Goal: Task Accomplishment & Management: Use online tool/utility

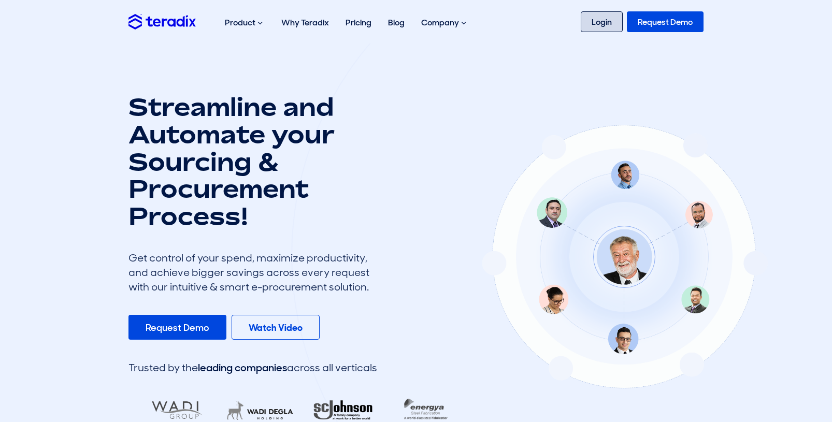
click at [607, 26] on link "Login" at bounding box center [601, 21] width 42 height 21
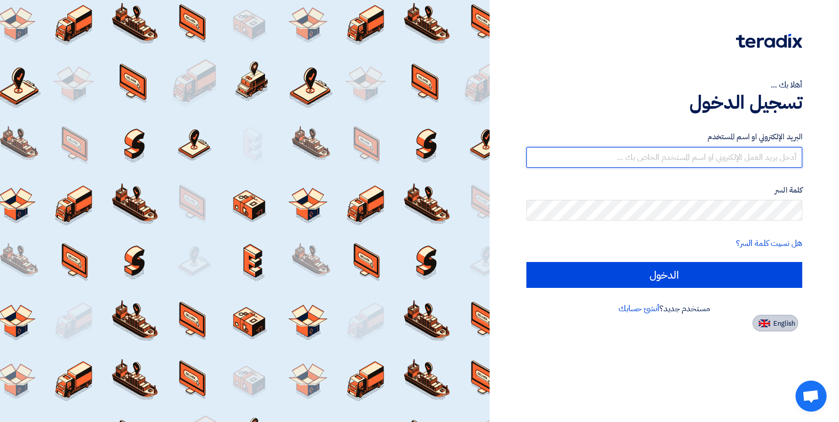
type input "intergearautomation@icloud.com"
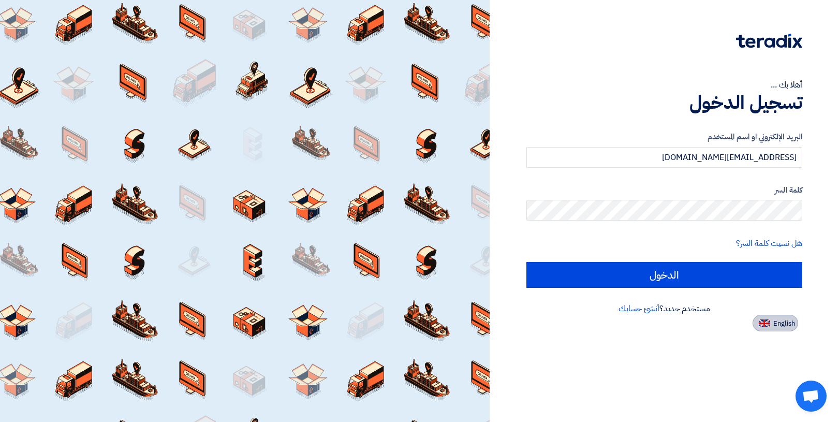
click at [781, 327] on span "English" at bounding box center [785, 323] width 22 height 7
type input "Sign in"
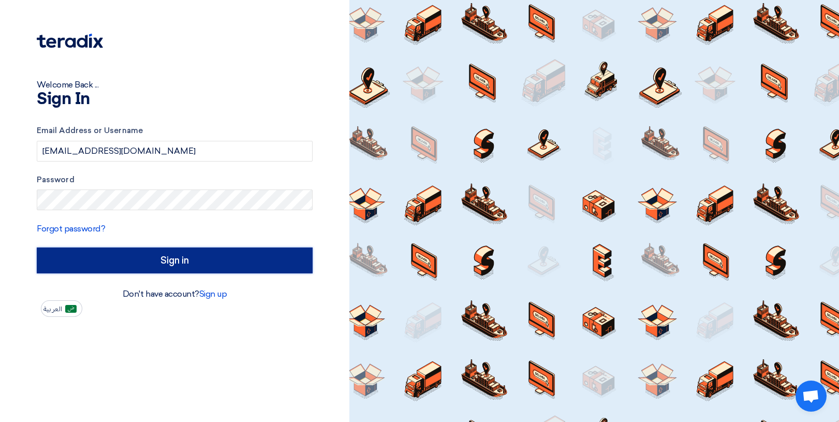
click at [196, 256] on input "Sign in" at bounding box center [175, 261] width 276 height 26
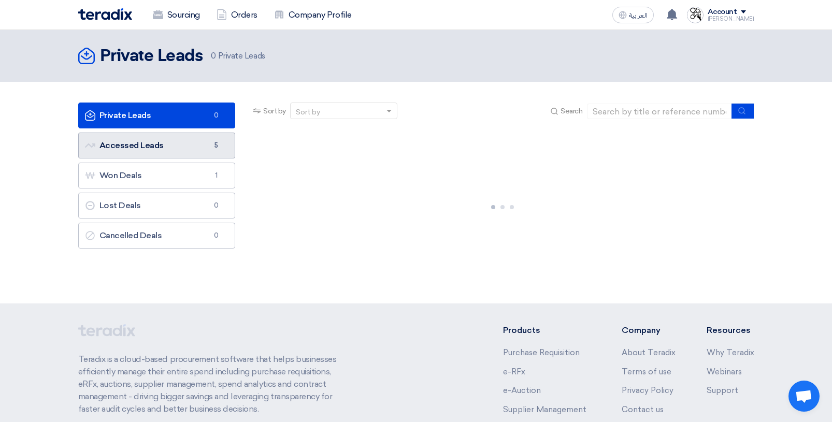
click at [136, 148] on link "Accessed Leads Accessed Leads 5" at bounding box center [156, 146] width 157 height 26
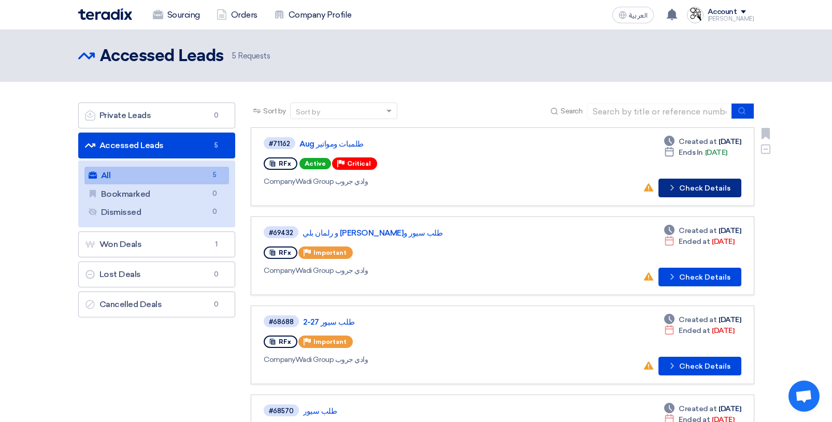
click at [694, 191] on button "Check details Check Details" at bounding box center [699, 188] width 83 height 19
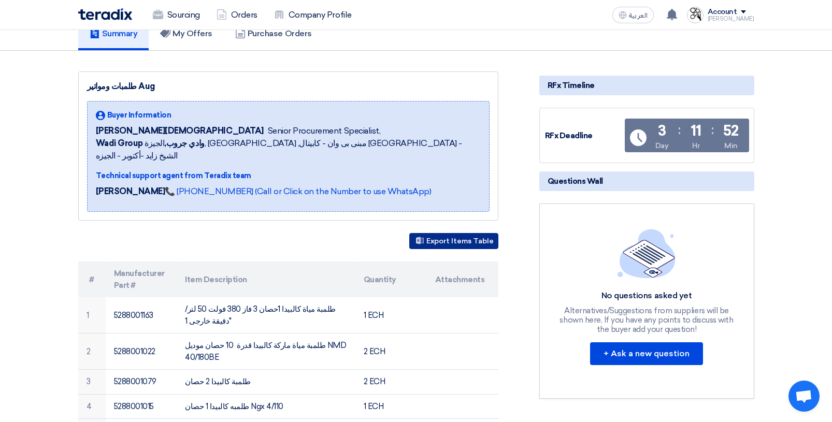
scroll to position [104, 0]
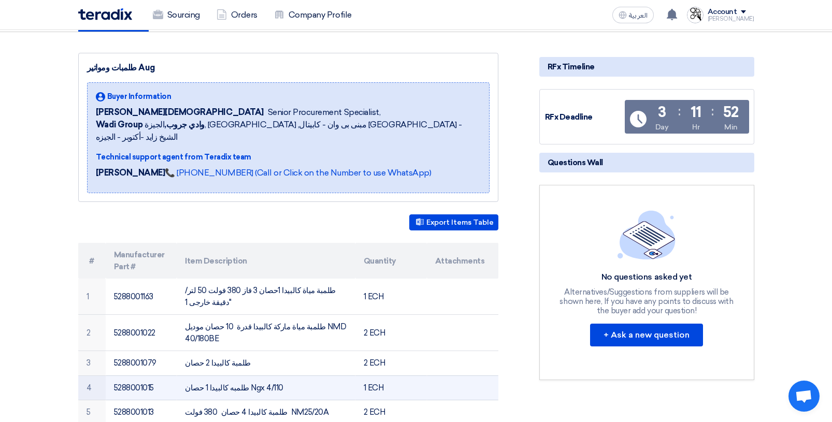
drag, startPoint x: 236, startPoint y: 353, endPoint x: 269, endPoint y: 356, distance: 33.3
click at [269, 375] on td "طلمبه كالبيدا 1 حصان Ngx 4/110" at bounding box center [266, 387] width 179 height 25
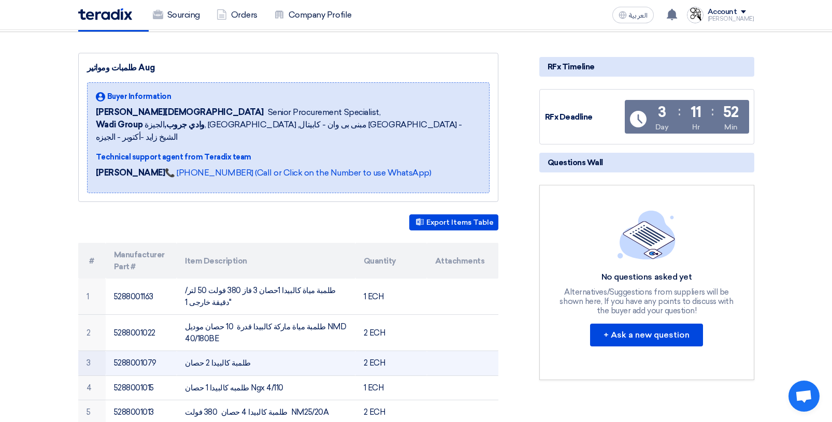
click at [464, 351] on td at bounding box center [462, 363] width 71 height 25
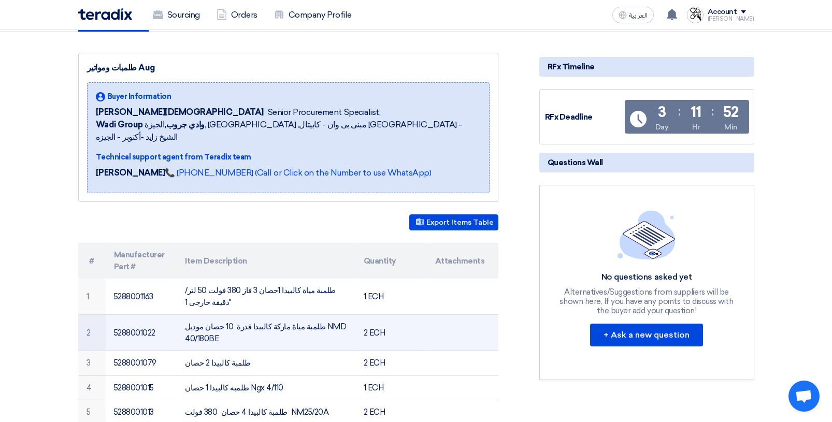
drag, startPoint x: 292, startPoint y: 302, endPoint x: 347, endPoint y: 307, distance: 55.1
click at [347, 315] on td "طلمبة مياة ماركة كالبيدا قدرة 10 حصان موديل NMD 40/180BE" at bounding box center [266, 333] width 179 height 36
copy td "NMD 40/180BE"
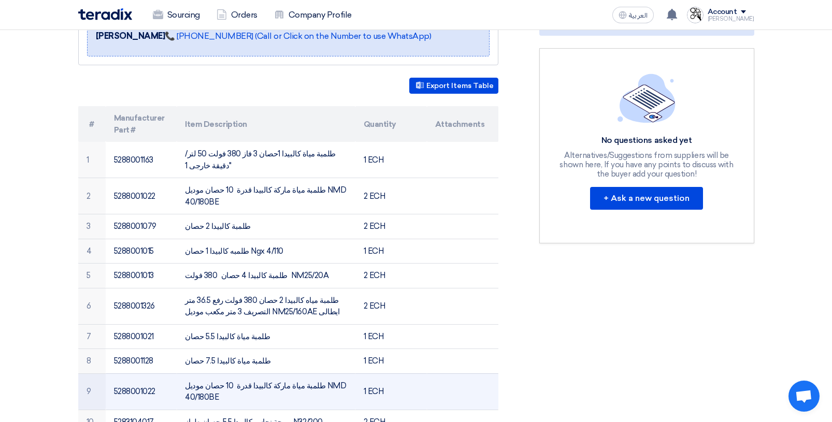
scroll to position [259, 0]
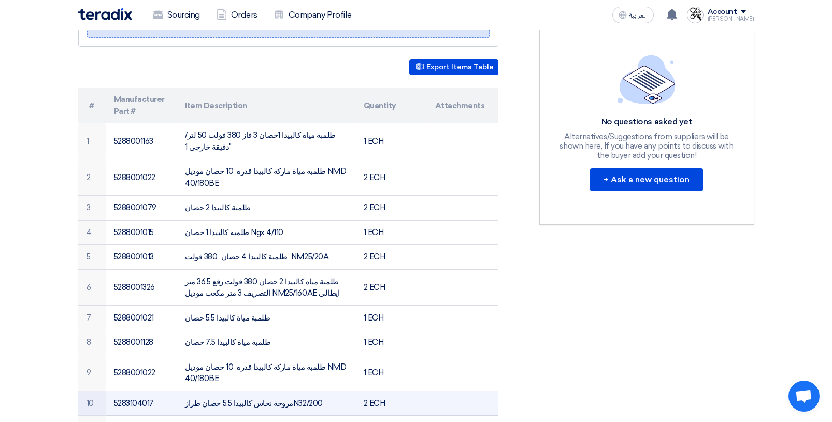
drag, startPoint x: 273, startPoint y: 356, endPoint x: 301, endPoint y: 358, distance: 28.0
click at [301, 391] on td "مروحة نحاس كالبيدا 5.5 حصان طرازN32/200" at bounding box center [266, 403] width 179 height 25
copy td "N32/200"
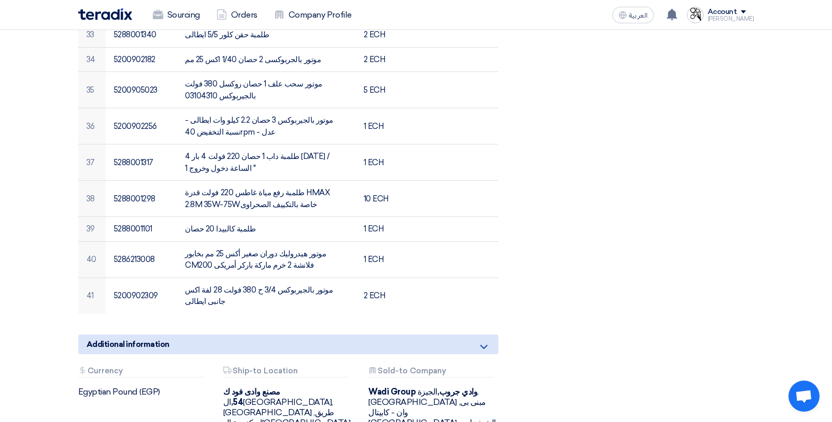
scroll to position [1332, 0]
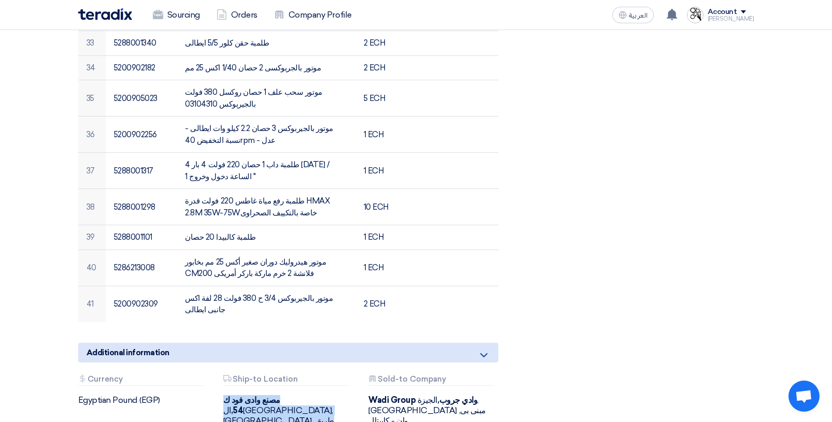
drag, startPoint x: 224, startPoint y: 296, endPoint x: 341, endPoint y: 312, distance: 118.0
click at [341, 375] on div "Attachments Ship-to Location مصنع وادى فود ك 54, الجيزة, Egypt ,طريق اسكندرية ا…" at bounding box center [287, 416] width 145 height 82
click at [302, 375] on div "Attachments Currency Egyptian Pound (EGP) Attachments Ship-to Location مصنع واد…" at bounding box center [287, 424] width 435 height 99
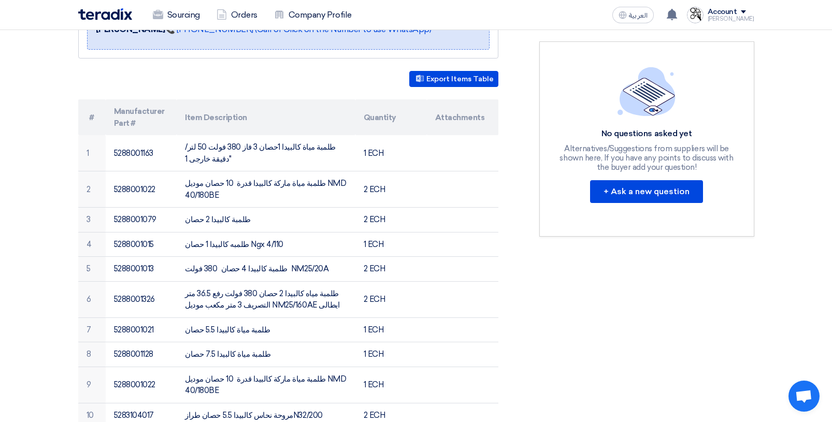
scroll to position [311, 0]
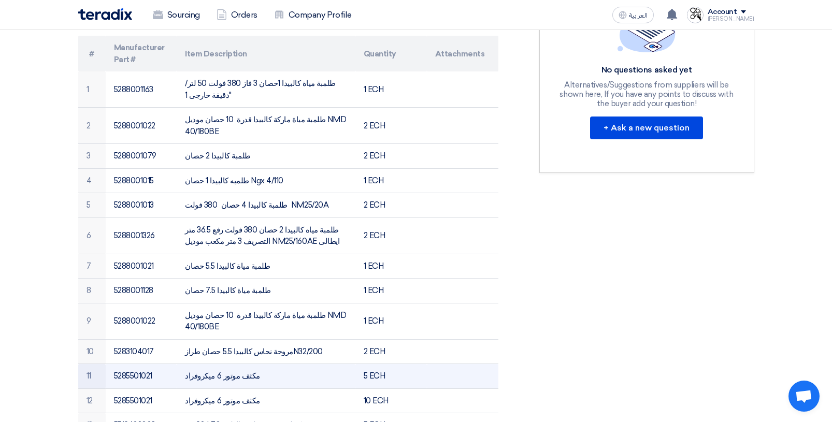
click at [244, 364] on td "مكثف موتور 6 ميكروفراد" at bounding box center [266, 376] width 179 height 25
drag, startPoint x: 245, startPoint y: 329, endPoint x: 183, endPoint y: 331, distance: 62.2
click at [183, 364] on td "مكثف موتور 6 ميكروفراد" at bounding box center [266, 376] width 179 height 25
copy td "مكثف موتور 6 ميكروفراد"
